Goal: Transaction & Acquisition: Purchase product/service

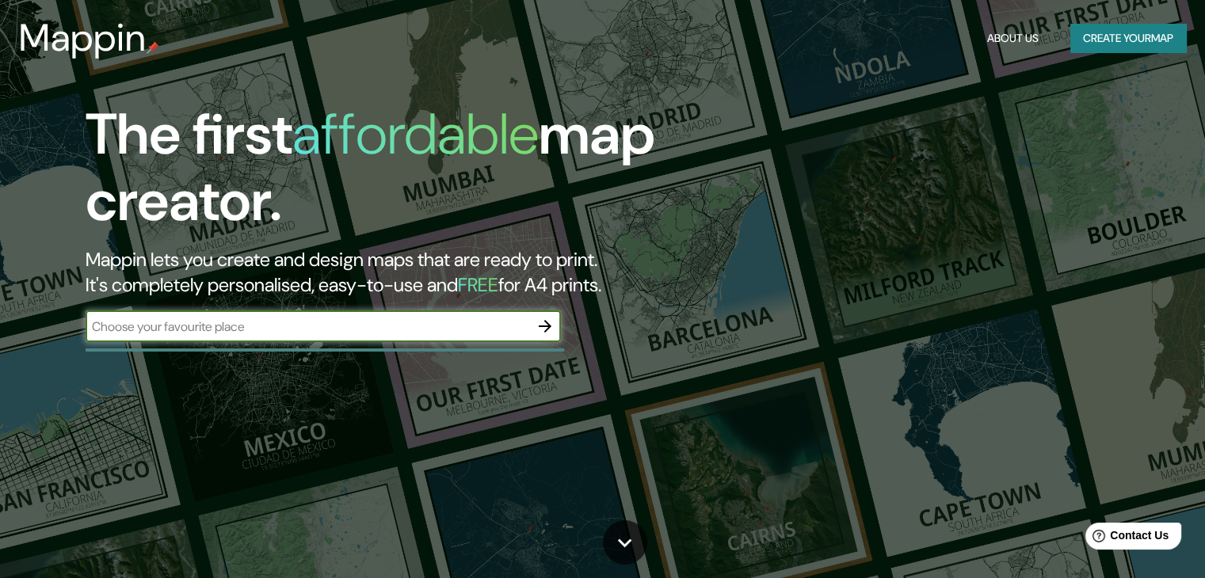
click at [209, 315] on div "​" at bounding box center [323, 327] width 475 height 32
click at [209, 324] on input "text" at bounding box center [308, 327] width 444 height 18
click at [244, 339] on div "​" at bounding box center [323, 327] width 475 height 32
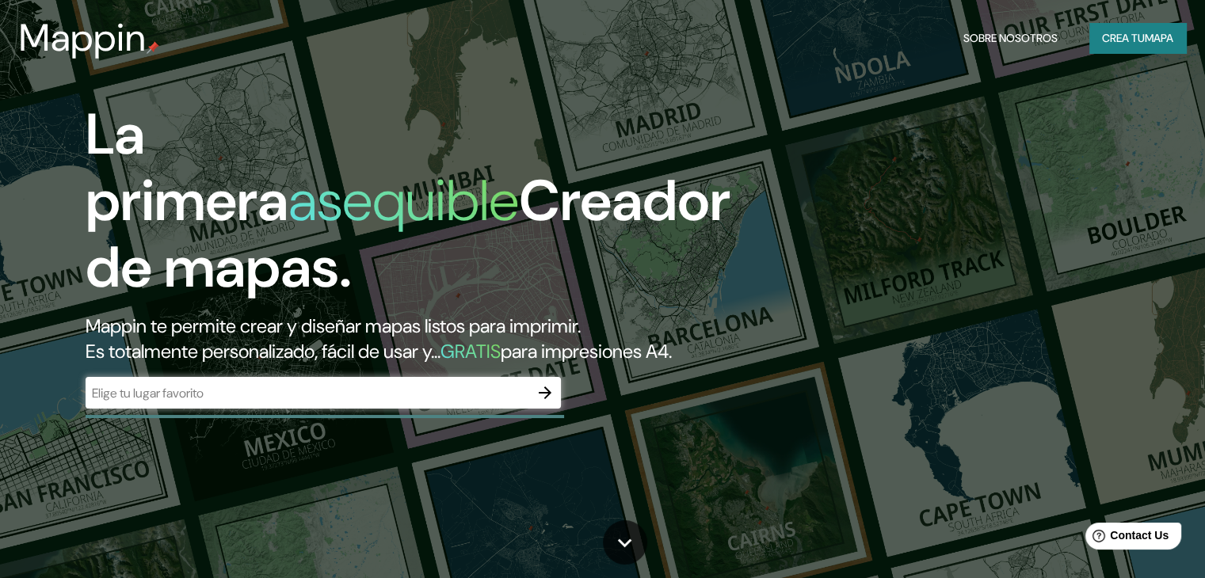
scroll to position [6796, 0]
click at [161, 403] on input "text" at bounding box center [308, 393] width 444 height 18
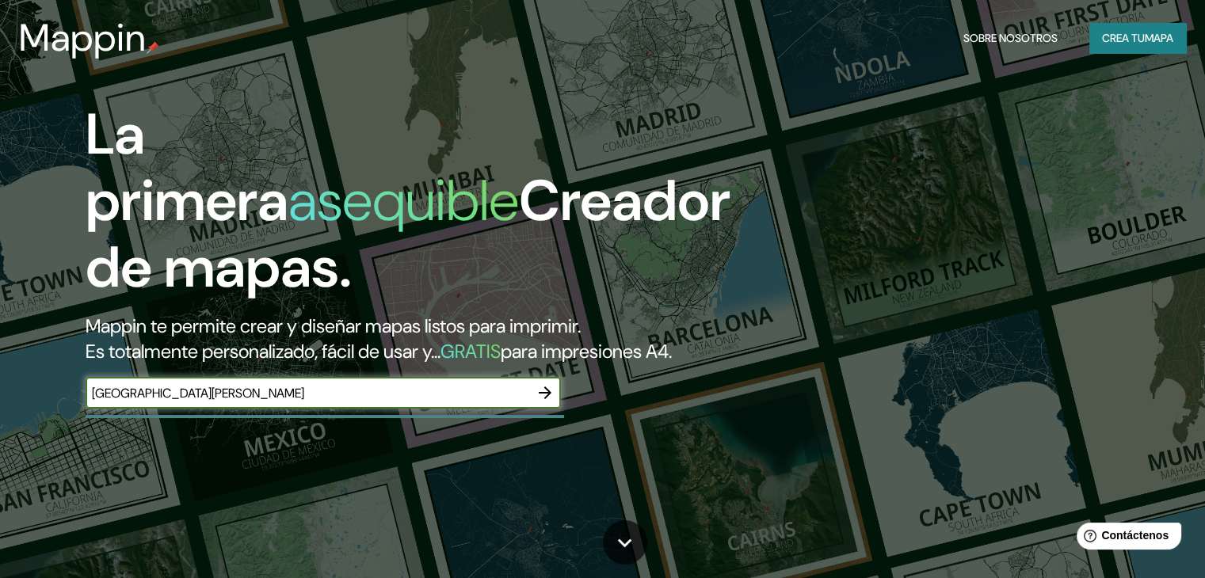
type input "[GEOGRAPHIC_DATA][PERSON_NAME]"
click at [543, 403] on icon "button" at bounding box center [545, 392] width 19 height 19
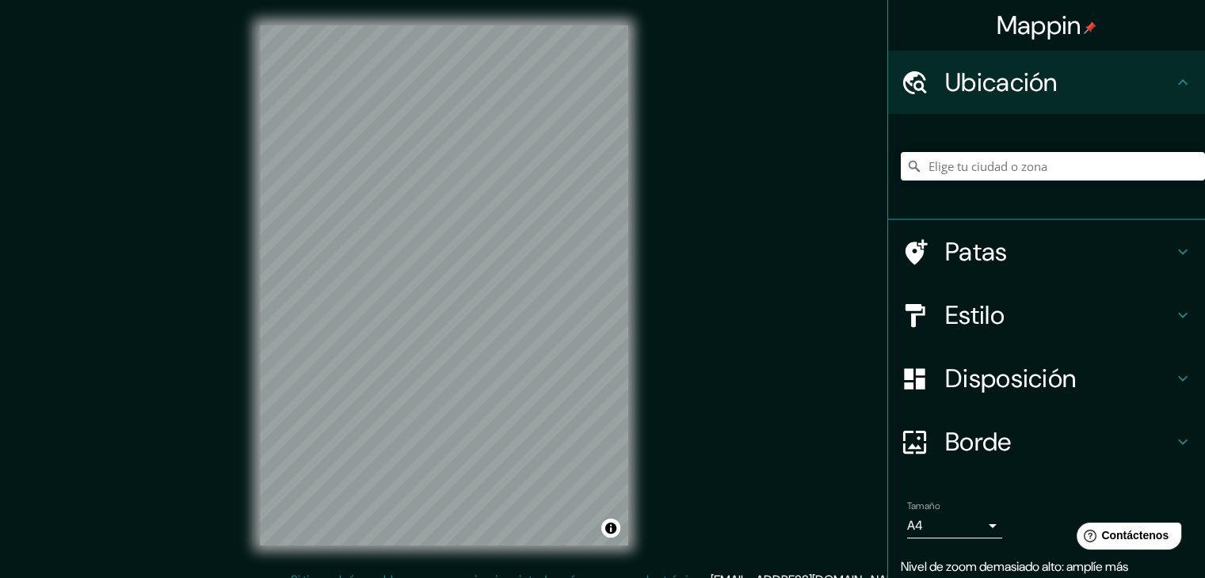
click at [662, 383] on div "Mappin Ubicación Patas Estilo Disposición Borde Elige un borde. Consejo : puede…" at bounding box center [602, 298] width 1205 height 597
click at [978, 159] on input "Elige tu ciudad o zona" at bounding box center [1053, 166] width 304 height 29
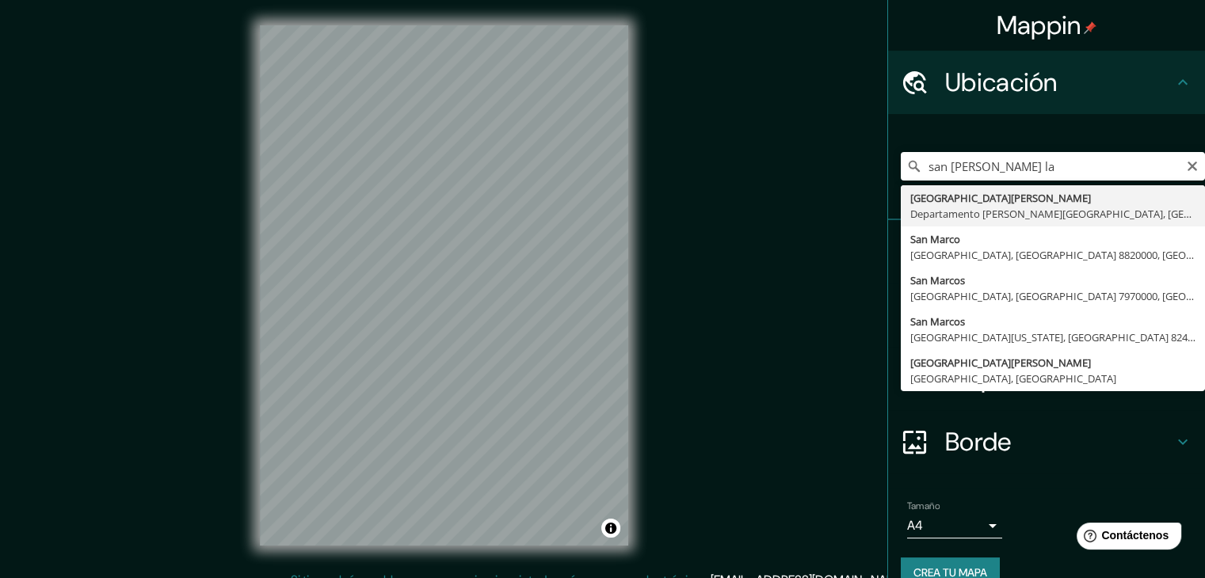
type input "[GEOGRAPHIC_DATA][PERSON_NAME], [GEOGRAPHIC_DATA][PERSON_NAME], [GEOGRAPHIC_DAT…"
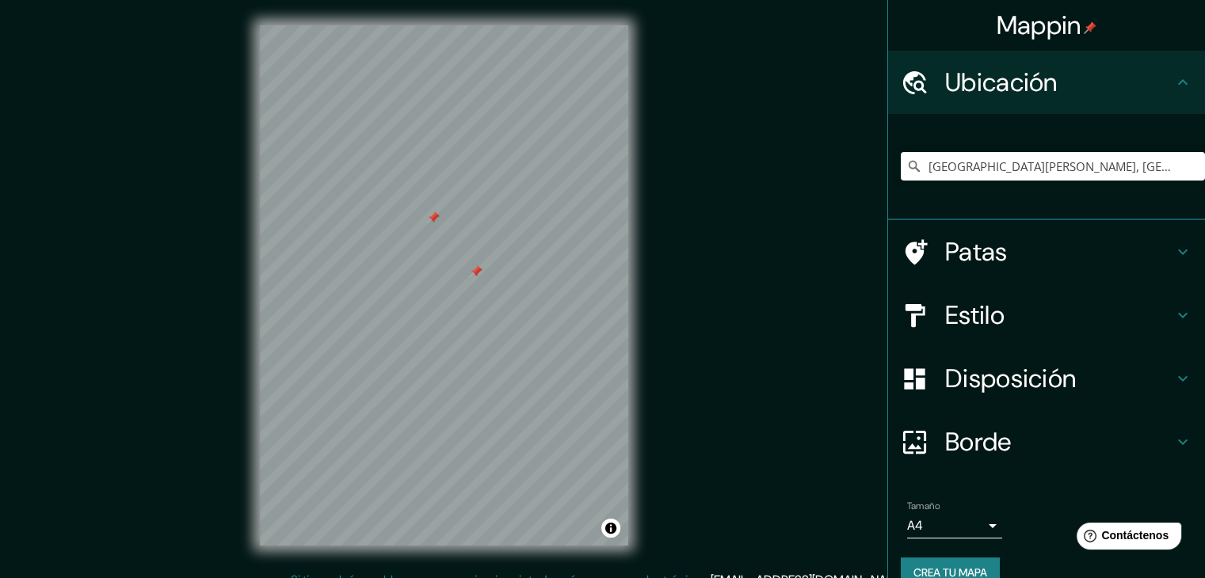
click at [428, 212] on div at bounding box center [433, 218] width 13 height 13
click at [474, 277] on div at bounding box center [476, 271] width 13 height 13
click at [998, 245] on h4 "Patas" at bounding box center [1059, 252] width 228 height 32
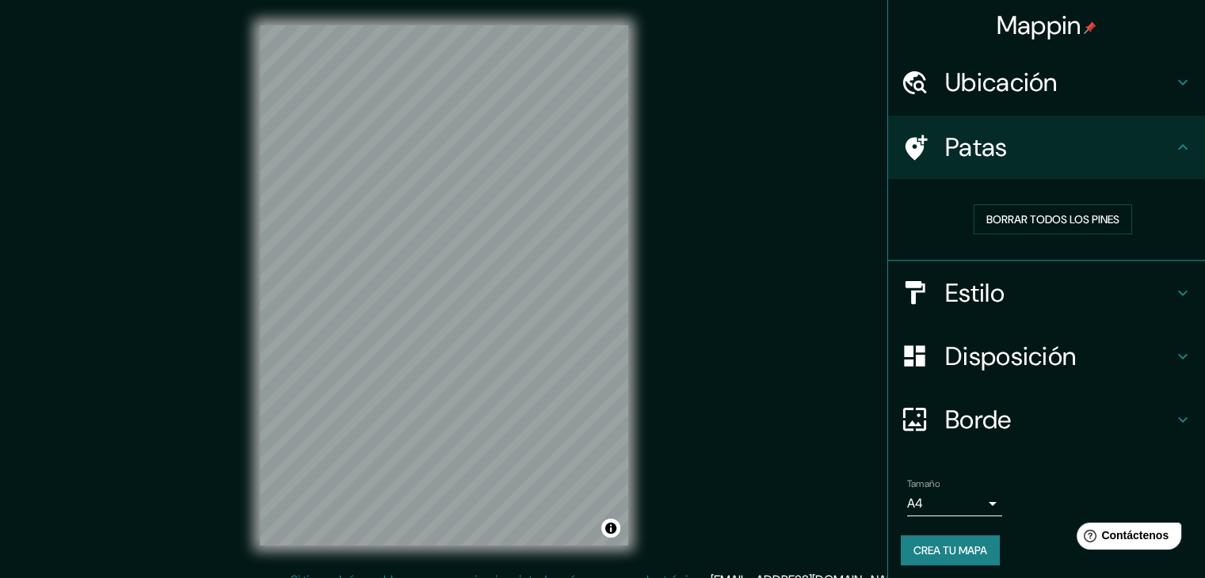
click at [1150, 132] on h4 "Patas" at bounding box center [1059, 148] width 228 height 32
click at [1173, 296] on icon at bounding box center [1182, 293] width 19 height 19
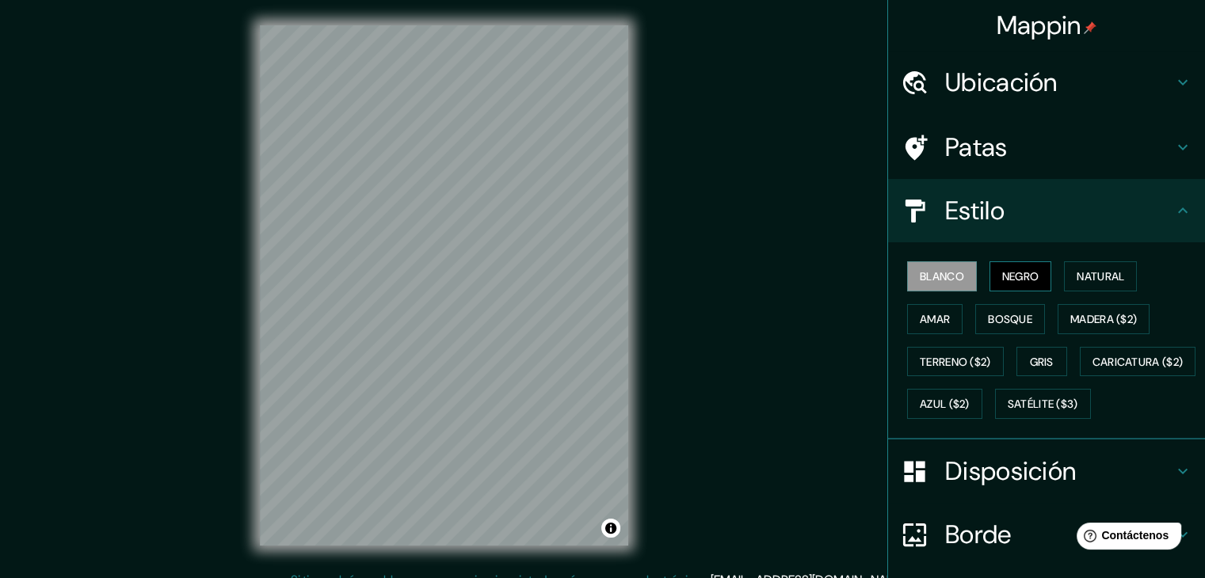
click at [1008, 271] on font "Negro" at bounding box center [1020, 276] width 37 height 14
click at [1106, 271] on font "Natural" at bounding box center [1101, 276] width 48 height 14
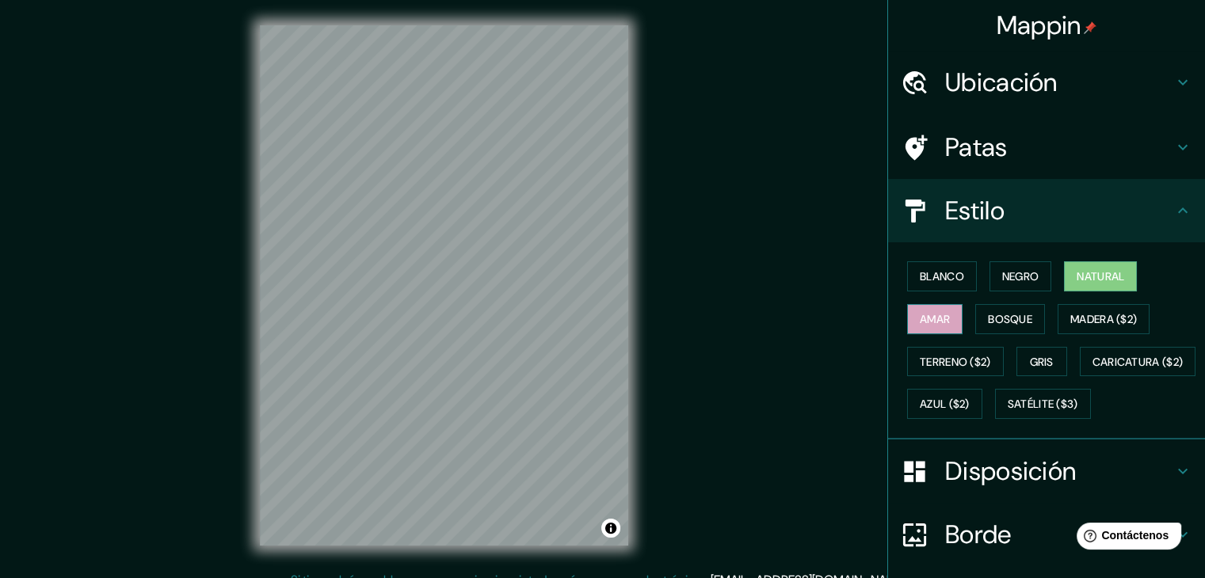
click at [923, 319] on font "Amar" at bounding box center [935, 319] width 30 height 14
click at [1035, 319] on button "Bosque" at bounding box center [1010, 319] width 70 height 30
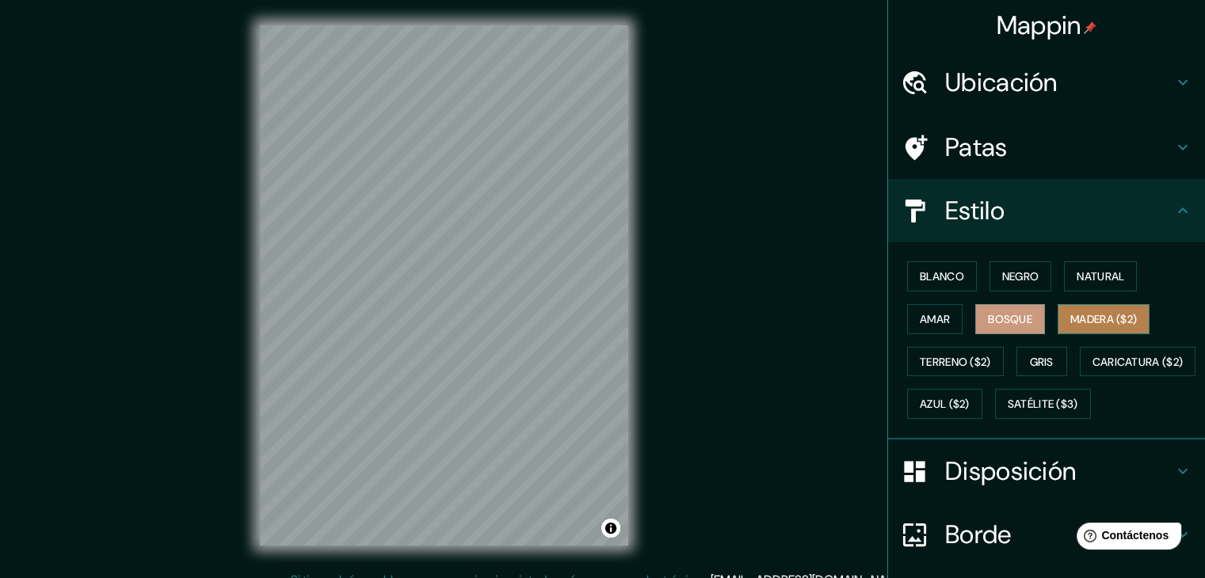
click at [1097, 321] on font "Madera ($2)" at bounding box center [1103, 319] width 67 height 14
click at [1022, 314] on font "Bosque" at bounding box center [1010, 319] width 44 height 14
click at [952, 352] on font "Terreno ($2)" at bounding box center [955, 362] width 71 height 21
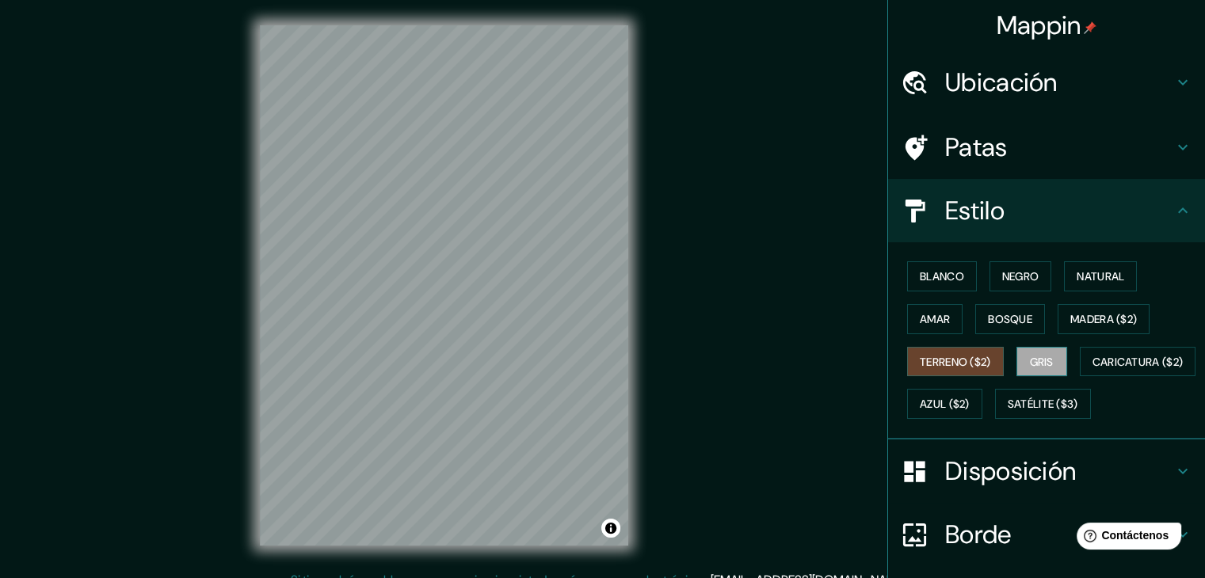
click at [1059, 352] on button "Gris" at bounding box center [1042, 362] width 51 height 30
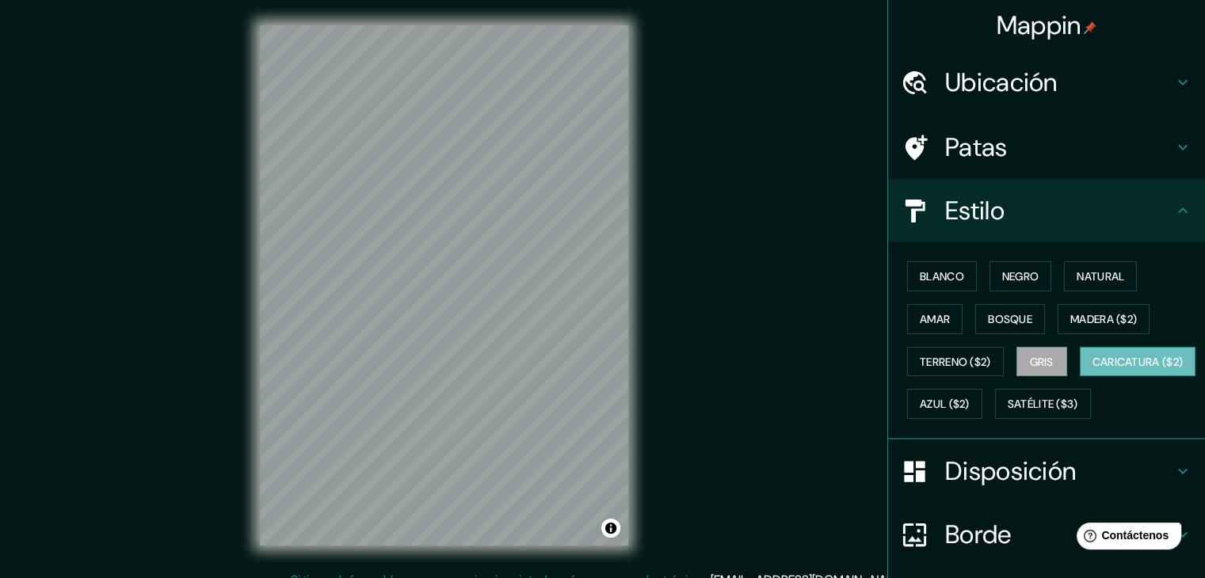
click at [1093, 369] on font "Caricatura ($2)" at bounding box center [1138, 362] width 91 height 14
click at [970, 400] on font "Azul ($2)" at bounding box center [945, 405] width 50 height 14
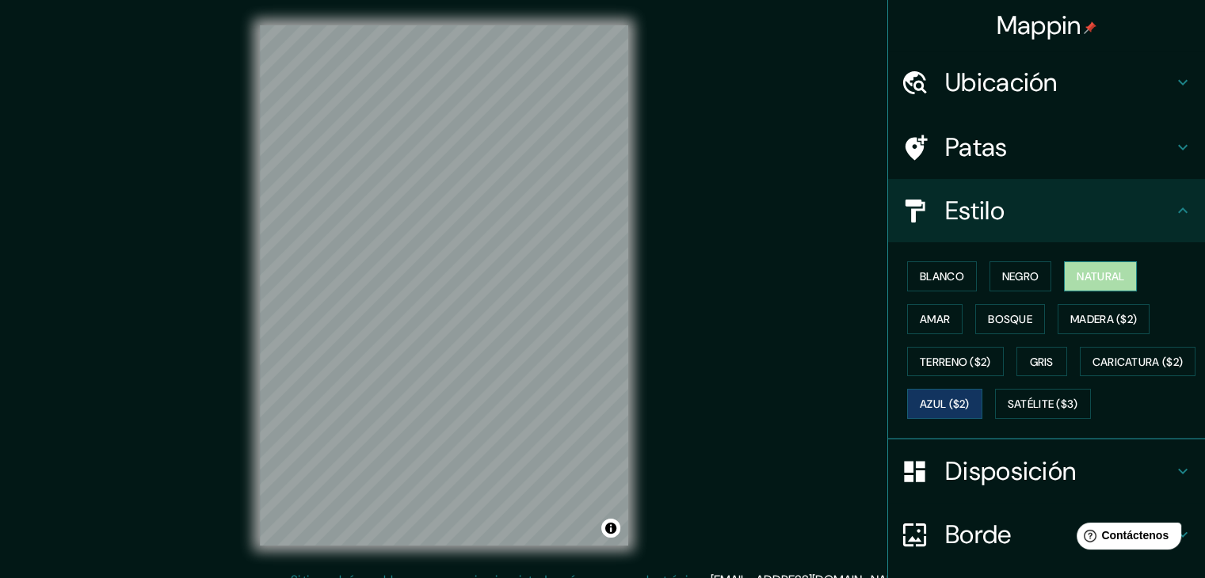
click at [1087, 262] on button "Natural" at bounding box center [1100, 276] width 73 height 30
click at [994, 312] on font "Bosque" at bounding box center [1010, 319] width 44 height 14
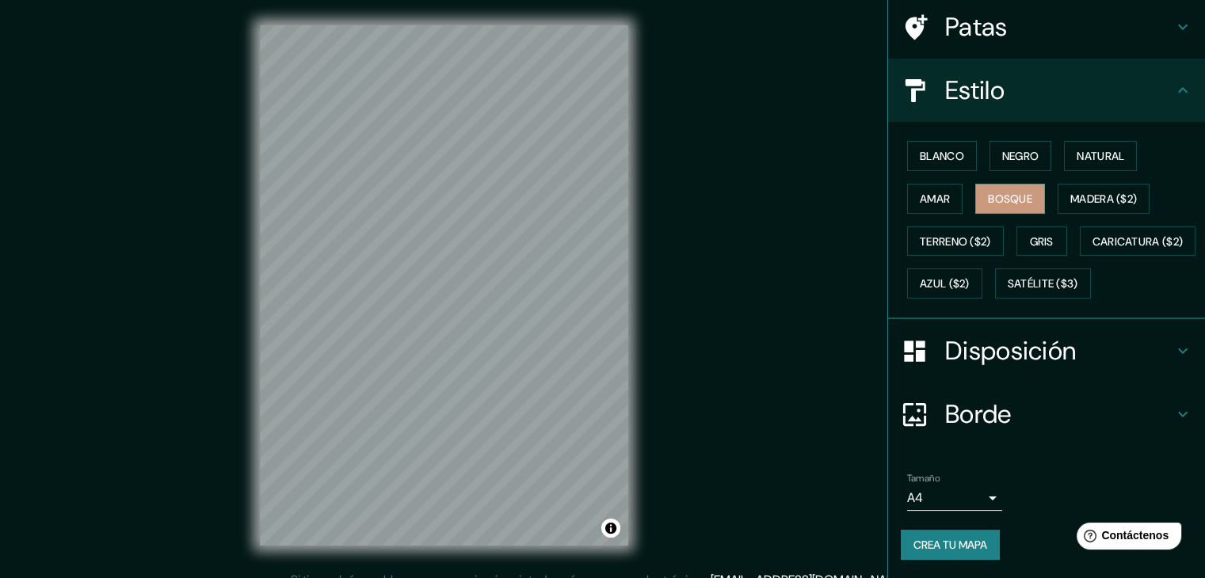
scroll to position [160, 0]
click at [1065, 355] on font "Disposición" at bounding box center [1010, 350] width 131 height 33
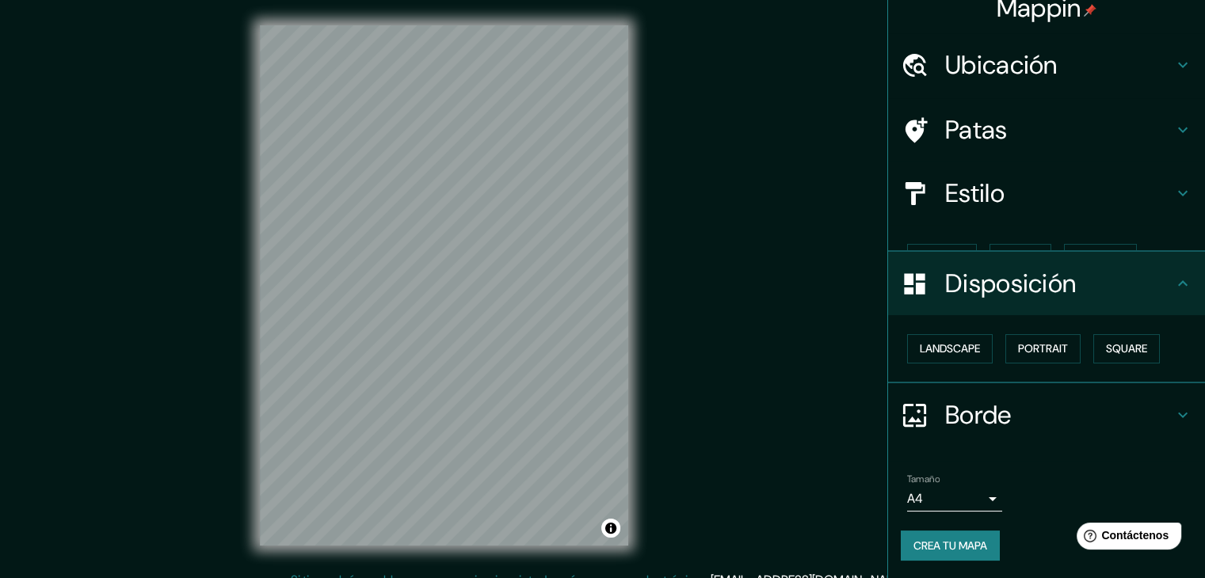
scroll to position [0, 0]
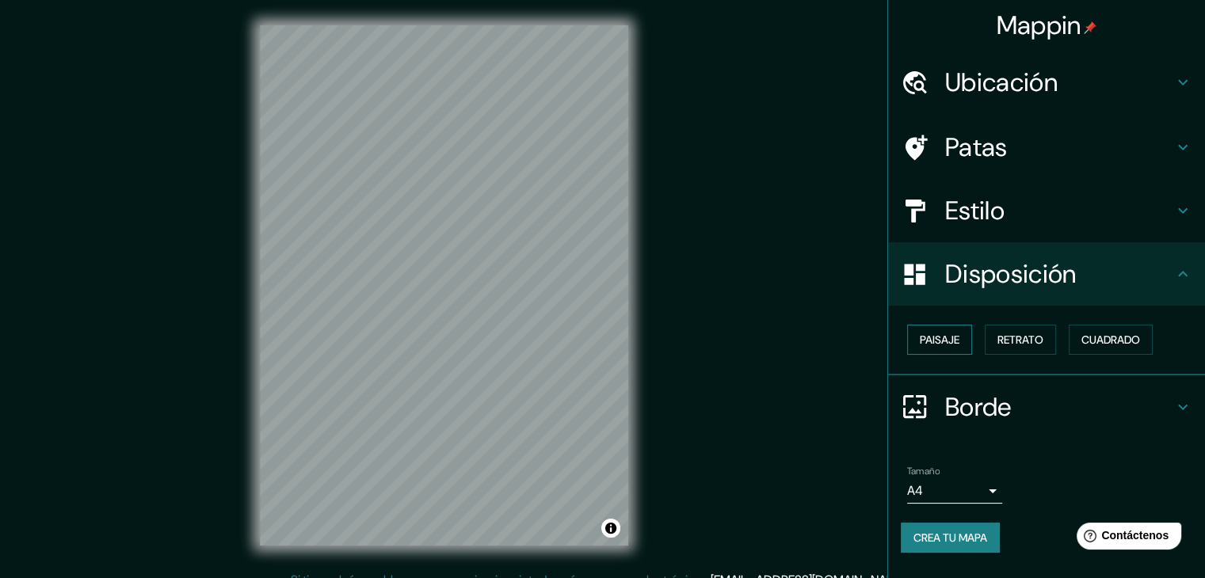
click at [950, 344] on font "Paisaje" at bounding box center [940, 340] width 40 height 14
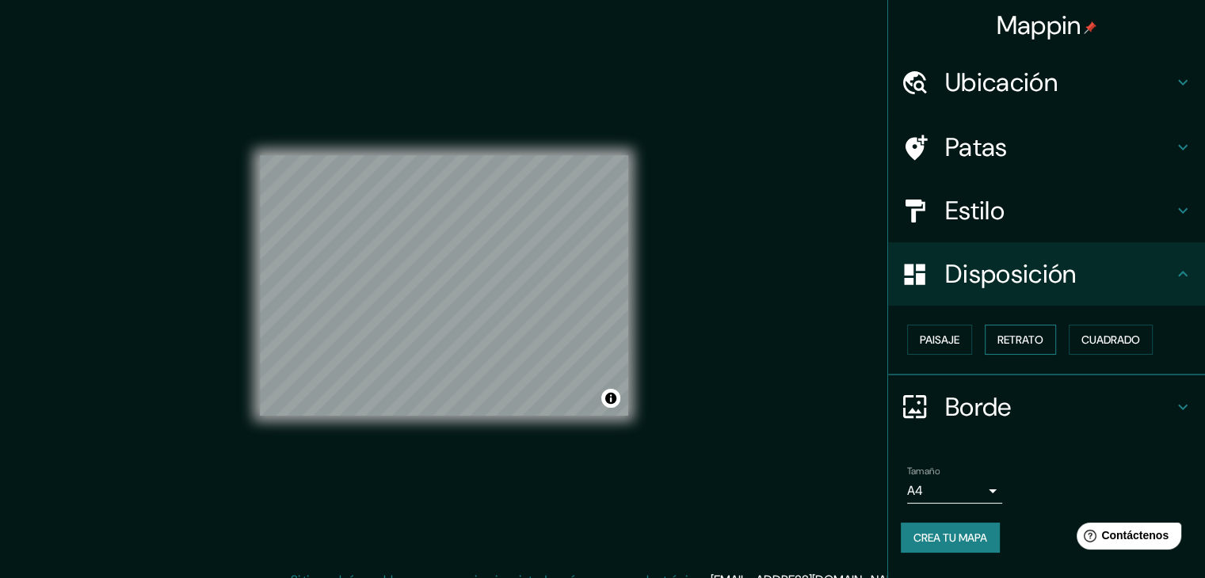
click at [1018, 338] on font "Retrato" at bounding box center [1021, 340] width 46 height 14
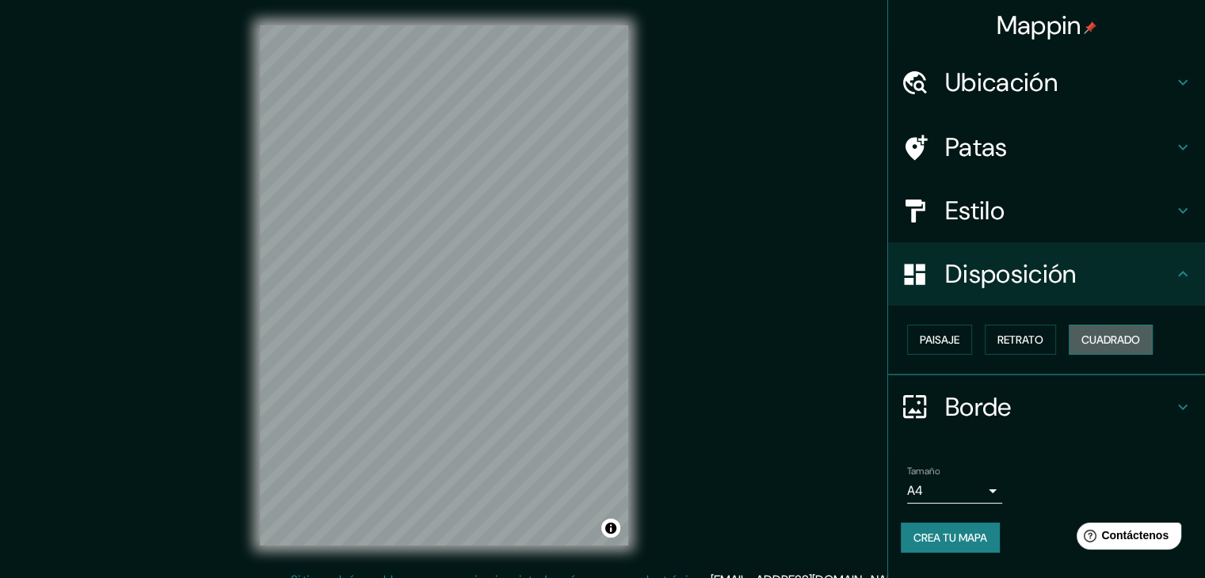
click at [1124, 338] on font "Cuadrado" at bounding box center [1111, 340] width 59 height 14
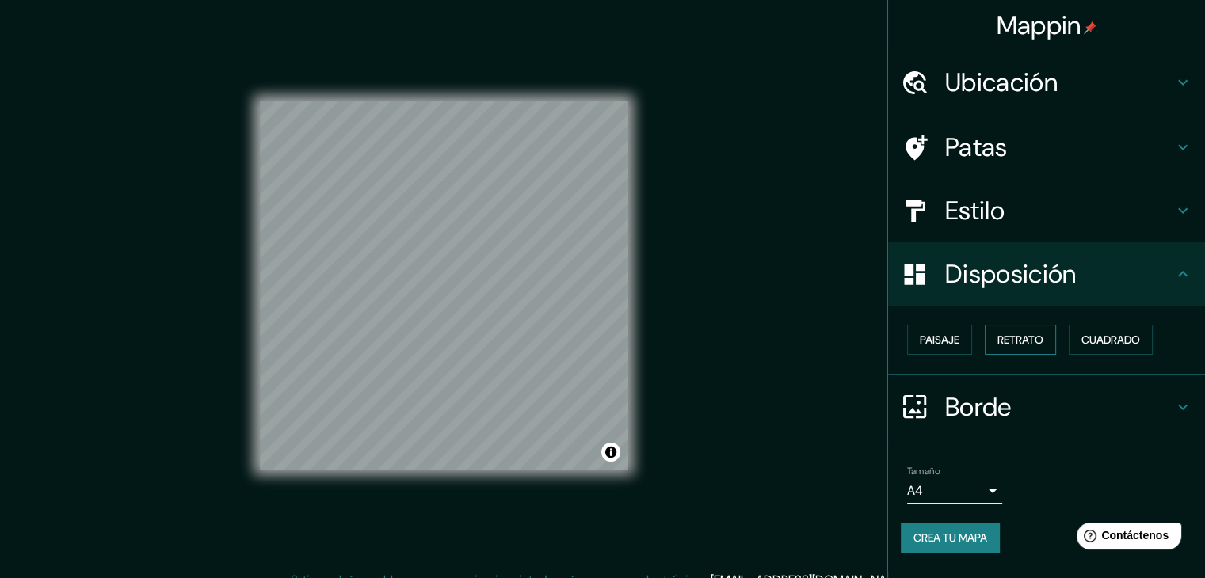
click at [1021, 341] on font "Retrato" at bounding box center [1021, 340] width 46 height 14
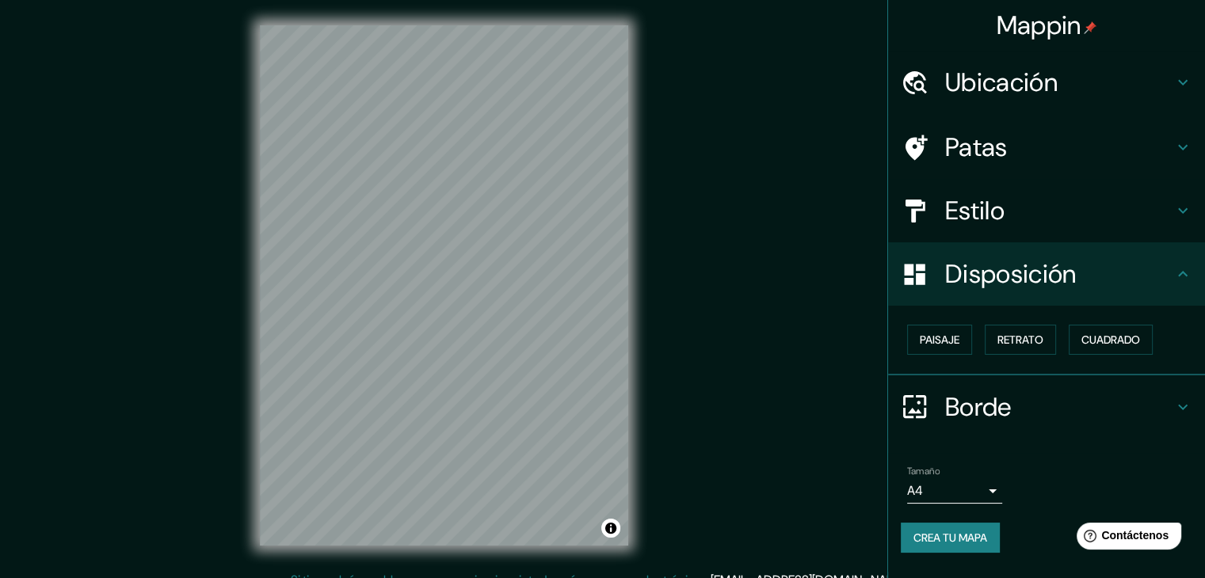
click at [973, 397] on font "Borde" at bounding box center [978, 407] width 67 height 33
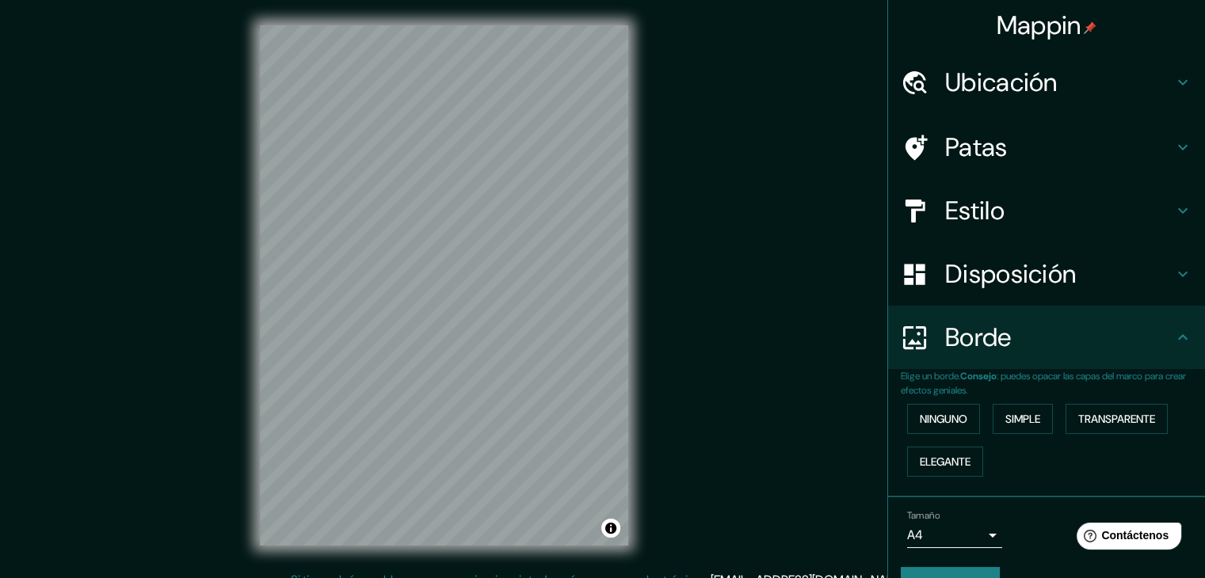
scroll to position [36, 0]
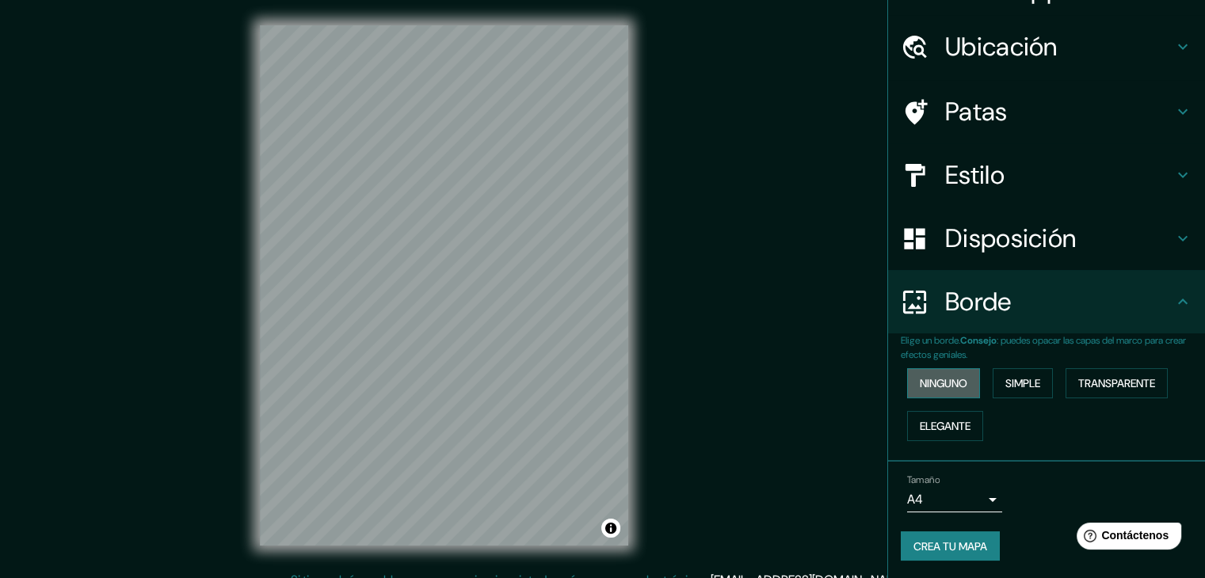
click at [944, 382] on font "Ninguno" at bounding box center [944, 383] width 48 height 14
click at [1017, 390] on font "Simple" at bounding box center [1022, 383] width 35 height 21
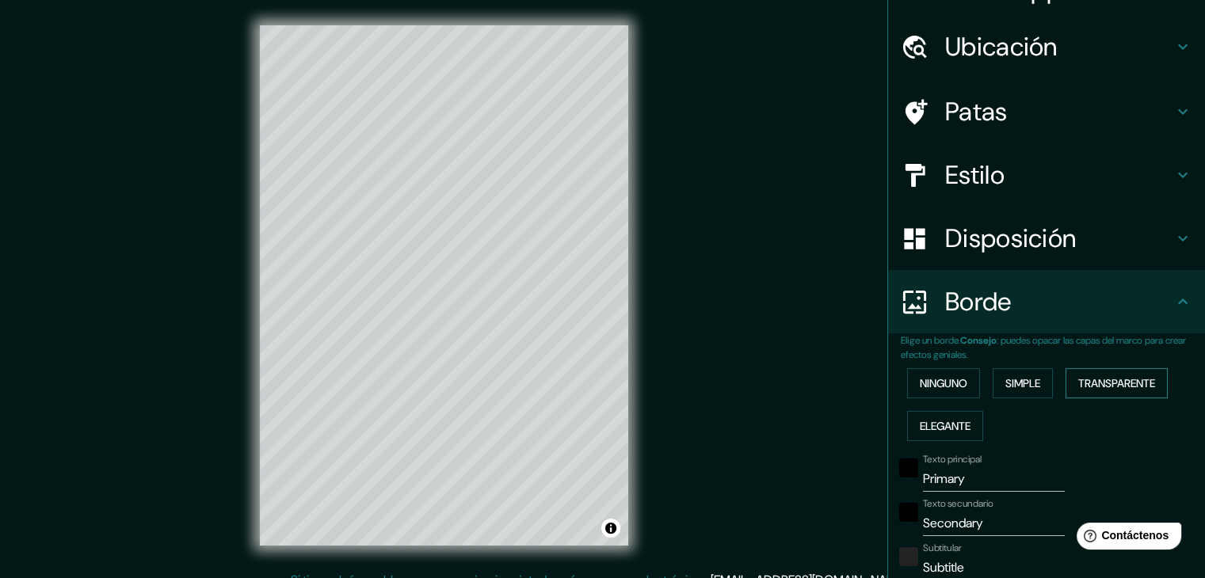
click at [1112, 378] on font "Transparente" at bounding box center [1116, 383] width 77 height 14
click at [935, 429] on font "Elegante" at bounding box center [945, 426] width 51 height 14
click at [925, 381] on font "Ninguno" at bounding box center [944, 383] width 48 height 14
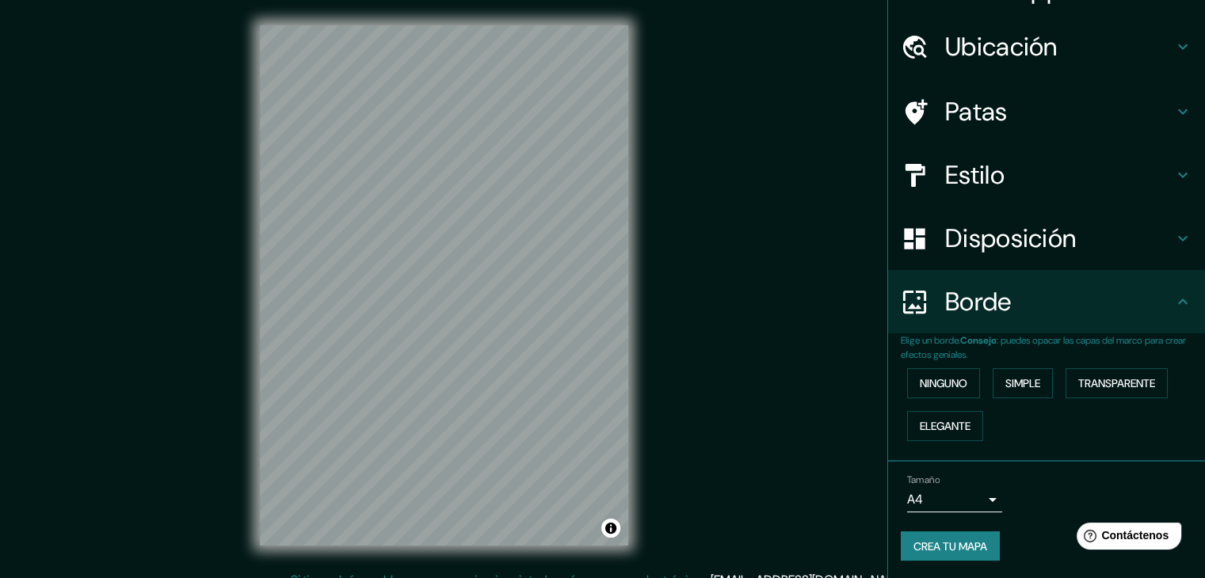
click at [977, 495] on body "Mappin Ubicación [GEOGRAPHIC_DATA][PERSON_NAME], [GEOGRAPHIC_DATA][PERSON_NAME]…" at bounding box center [602, 289] width 1205 height 578
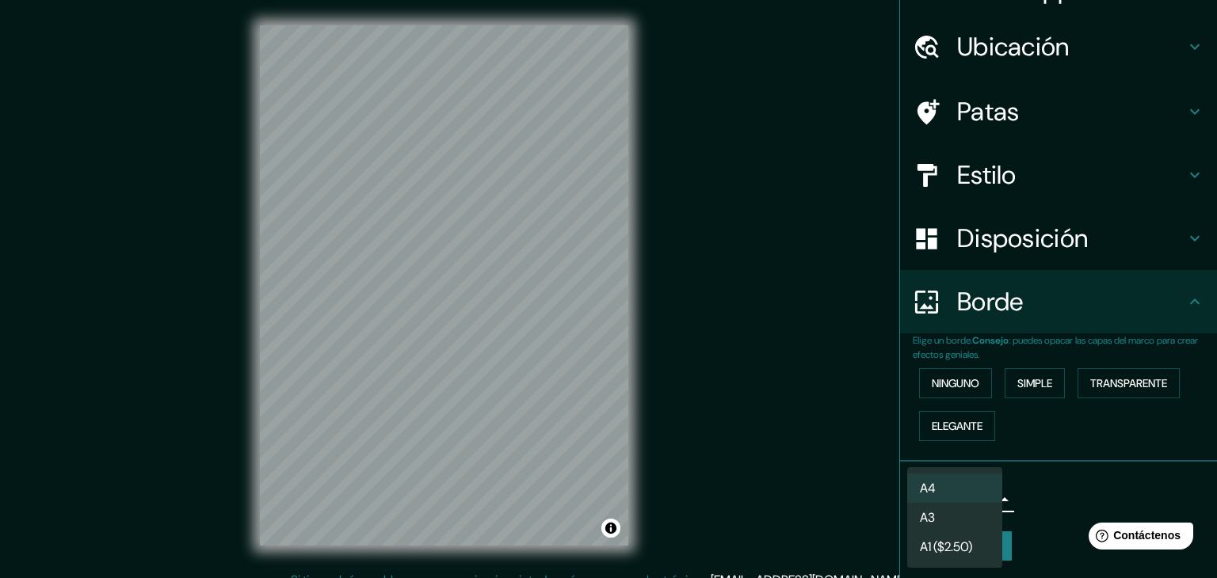
click at [972, 518] on li "A3" at bounding box center [954, 517] width 95 height 29
type input "a4"
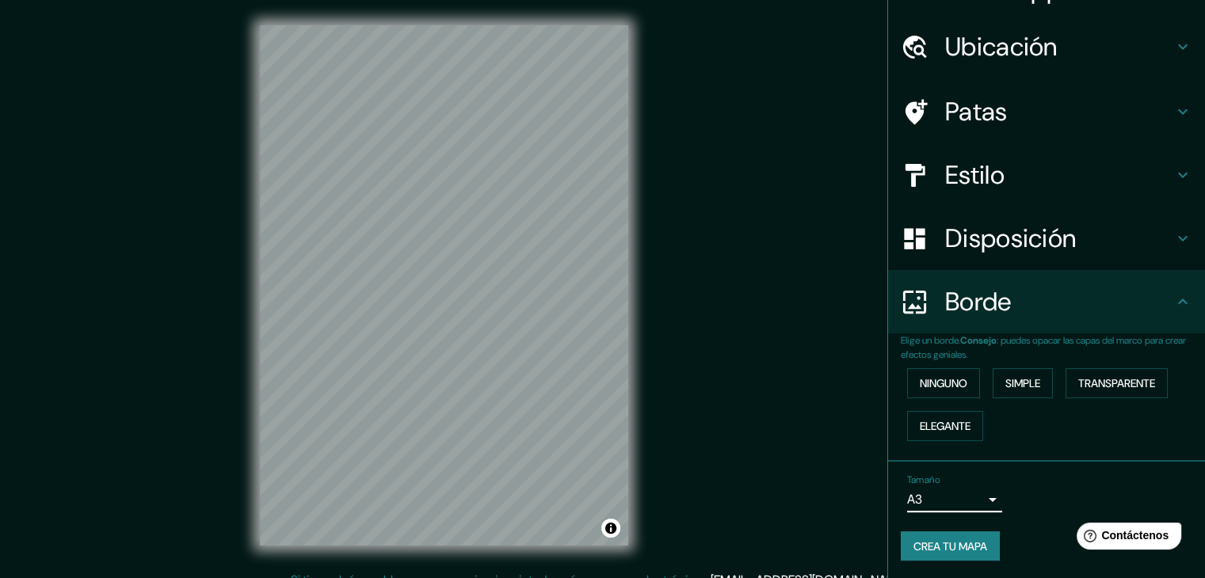
click at [1024, 506] on div "Tamaño A3 a4" at bounding box center [1047, 493] width 292 height 51
click at [945, 548] on font "Crea tu mapa" at bounding box center [951, 547] width 74 height 14
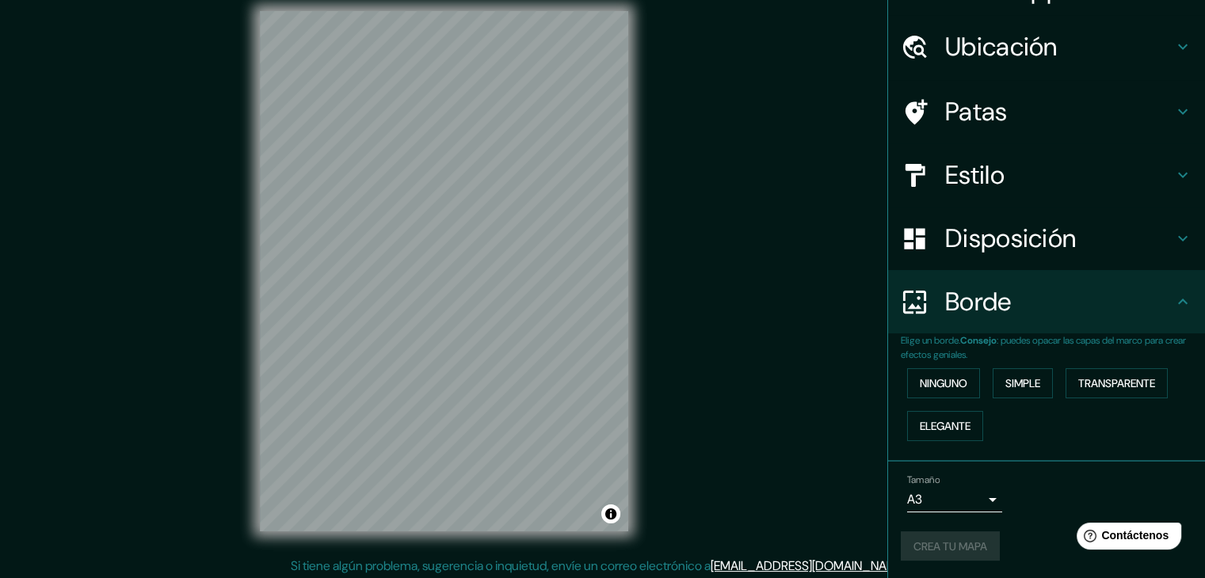
scroll to position [18, 0]
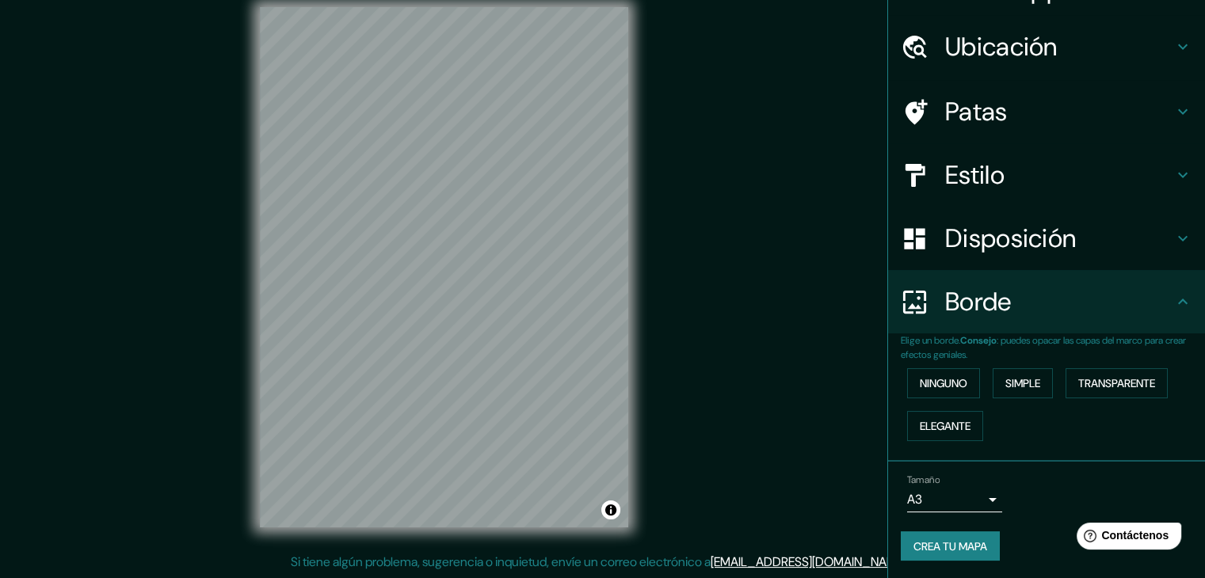
click at [935, 543] on font "Crea tu mapa" at bounding box center [951, 547] width 74 height 14
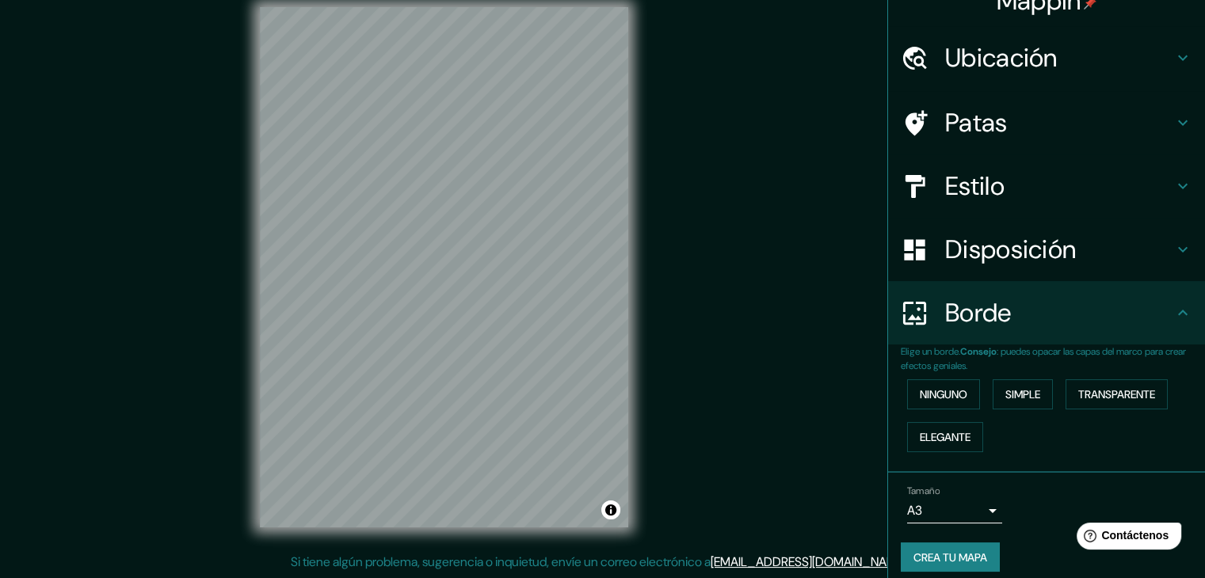
scroll to position [36, 0]
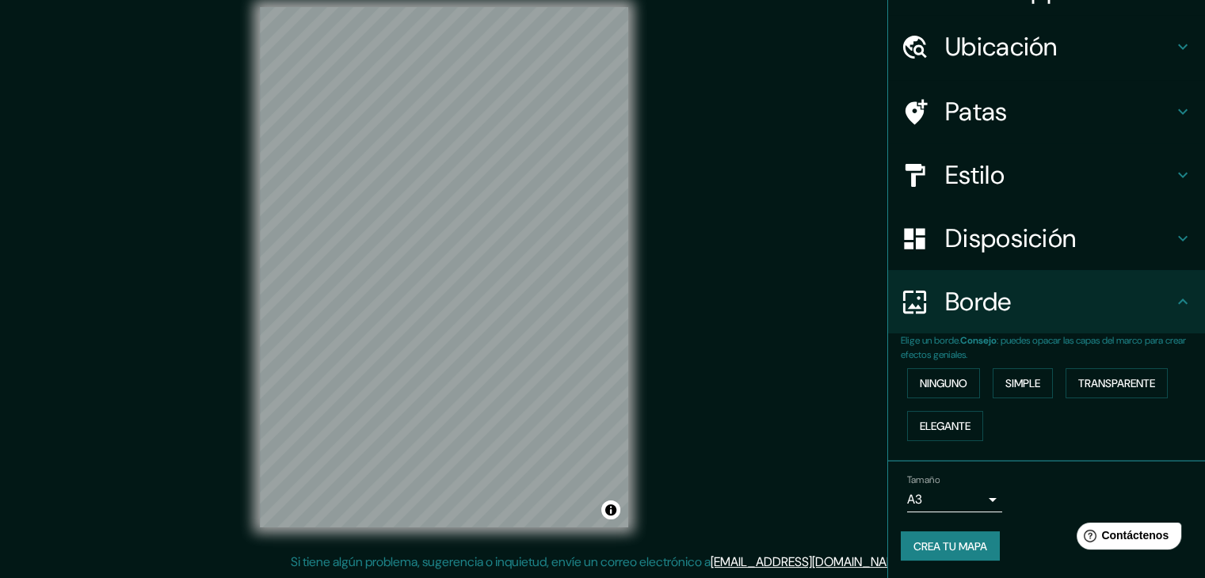
click at [993, 181] on font "Estilo" at bounding box center [974, 174] width 59 height 33
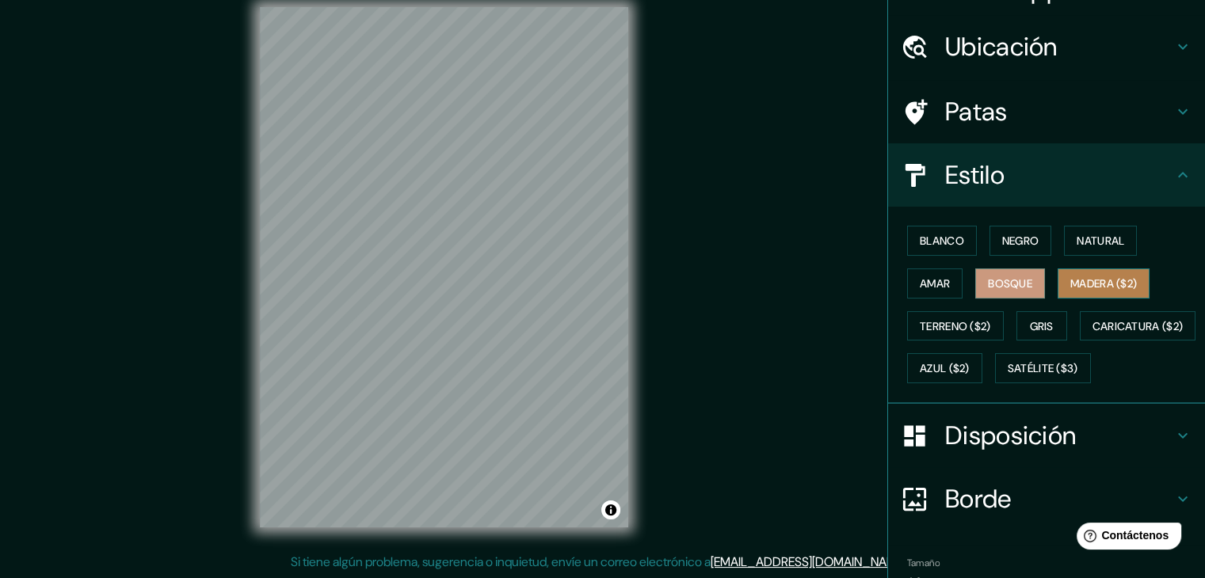
click at [1102, 284] on font "Madera ($2)" at bounding box center [1103, 284] width 67 height 14
